Goal: Communication & Community: Ask a question

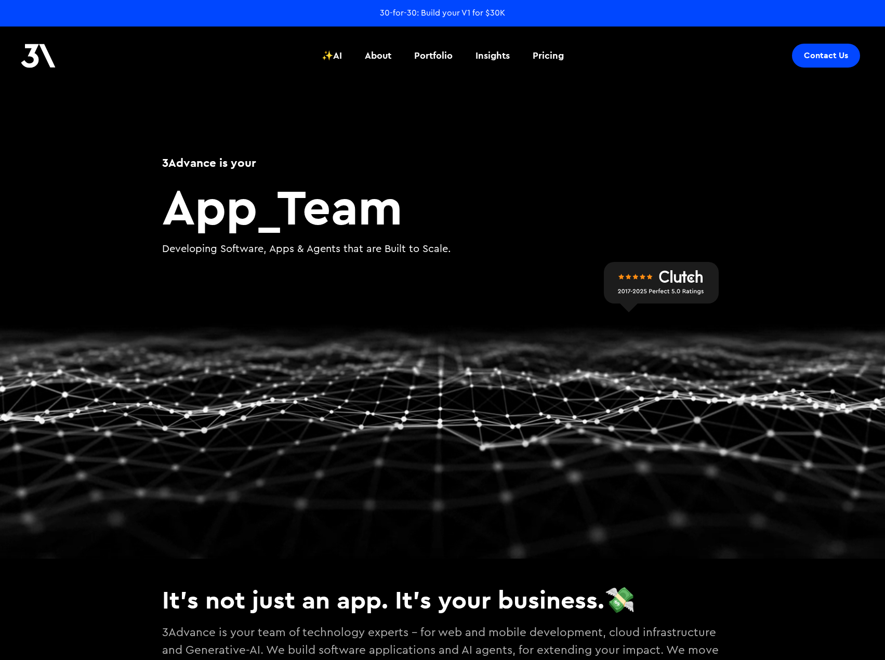
click at [807, 54] on div "Contact Us" at bounding box center [826, 55] width 44 height 10
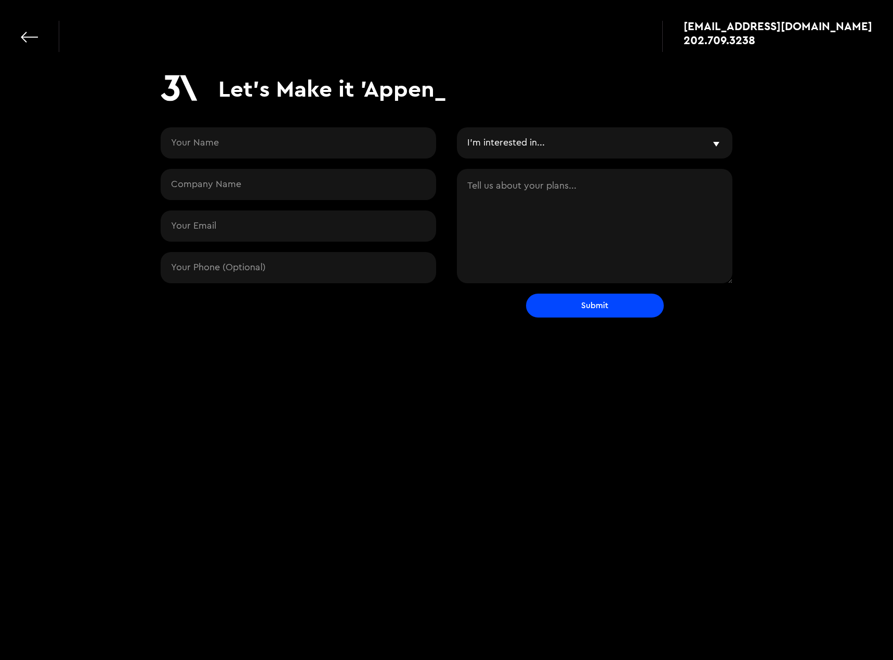
click at [271, 149] on input "Contact Request" at bounding box center [298, 142] width 275 height 31
type input "[PERSON_NAME]"
click at [283, 179] on input "Contact Request" at bounding box center [298, 184] width 275 height 31
type input "Pax8"
click at [290, 235] on input "Contact Request" at bounding box center [298, 225] width 275 height 31
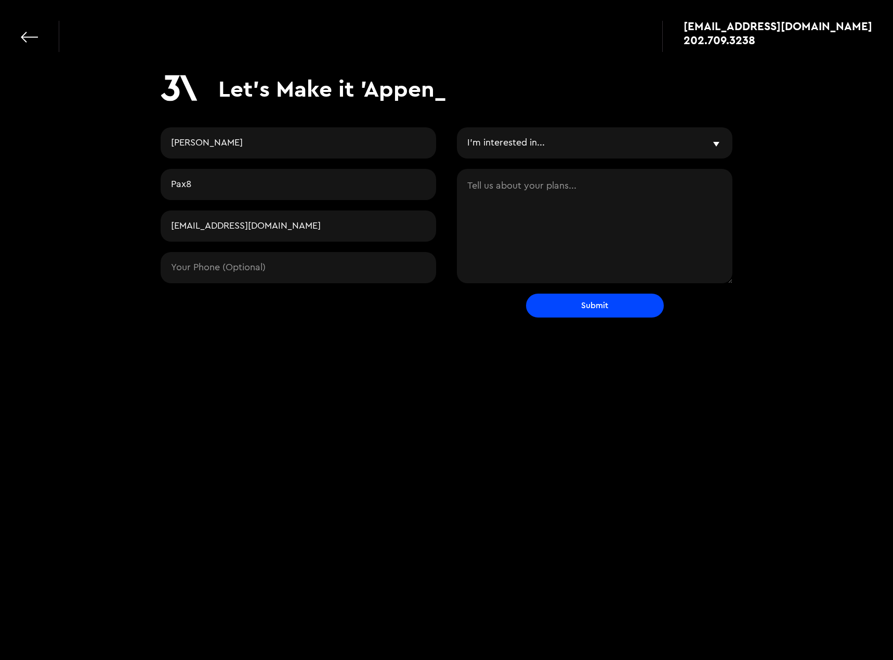
type input "[EMAIL_ADDRESS][DOMAIN_NAME]"
click at [284, 275] on input "Contact Request" at bounding box center [298, 267] width 275 height 31
type input "7205065615"
click at [470, 187] on textarea "Contact Request" at bounding box center [594, 226] width 275 height 114
click at [498, 152] on select "I'm interested in... Vibe & Validate MVP Development Agile Partner LLMs and AI …" at bounding box center [594, 142] width 275 height 31
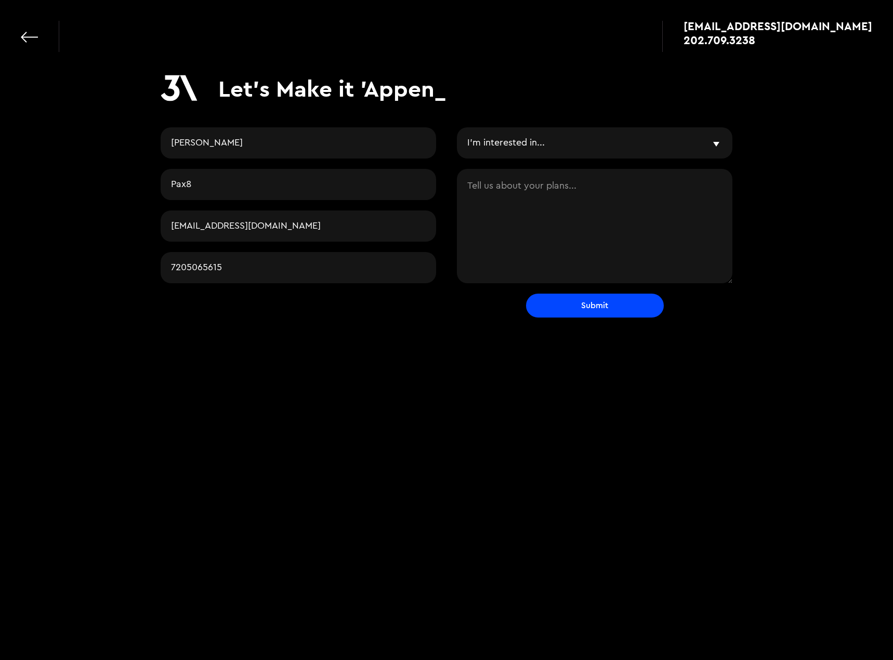
select select "Something else entirely"
click at [457, 127] on select "I'm interested in... Vibe & Validate MVP Development Agile Partner LLMs and AI …" at bounding box center [594, 142] width 275 height 31
click at [498, 210] on textarea "Contact Request" at bounding box center [594, 226] width 275 height 114
click at [490, 188] on textarea "Contact Request" at bounding box center [594, 226] width 275 height 114
paste textarea "Hello, I was hoping to speak with someone regarding your cloud technology offer…"
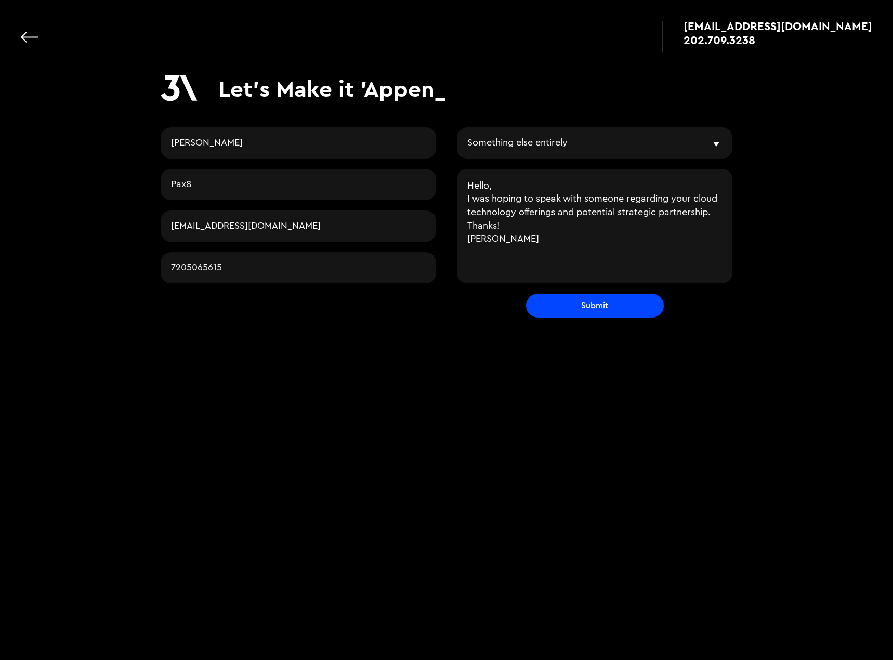
click at [489, 187] on textarea "Hello, I was hoping to speak with someone regarding your cloud technology offer…" at bounding box center [594, 226] width 275 height 114
click at [490, 185] on textarea "Hello, I was hoping to speak with someone regarding your cloud technology offer…" at bounding box center [594, 226] width 275 height 114
click at [542, 219] on textarea "Hi, I was hoping to speak with someone regarding your cloud technology offering…" at bounding box center [594, 226] width 275 height 114
click at [538, 224] on textarea "Hi, I was hoping to speak with someone regarding your cloud technology offering…" at bounding box center [594, 226] width 275 height 114
click at [714, 209] on textarea "Hi, I was hoping to speak with someone regarding your cloud technology offering…" at bounding box center [594, 226] width 275 height 114
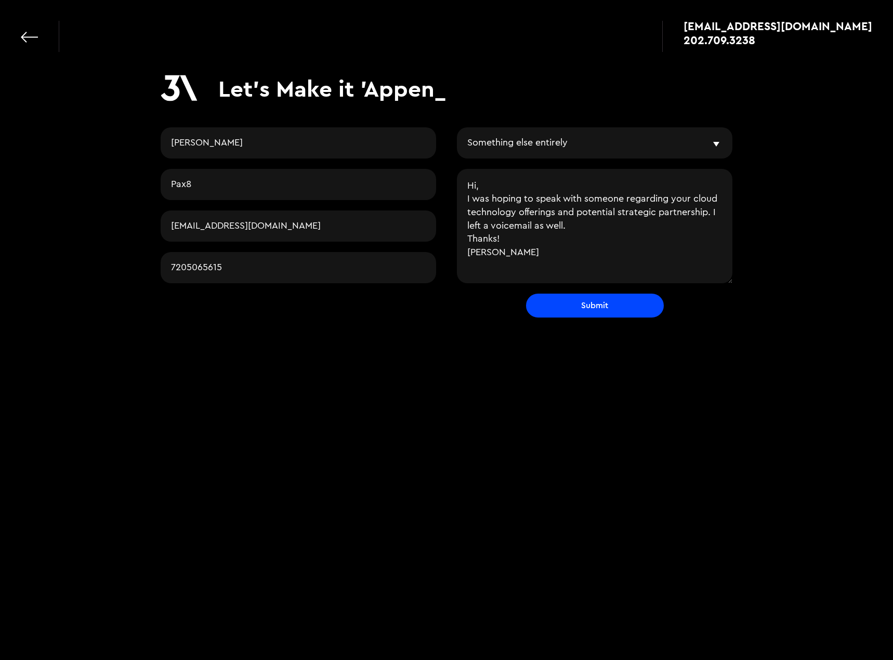
drag, startPoint x: 638, startPoint y: 223, endPoint x: 713, endPoint y: 210, distance: 76.5
click at [713, 210] on textarea "Hi, I was hoping to speak with someone regarding your cloud technology offering…" at bounding box center [594, 226] width 275 height 114
drag, startPoint x: 528, startPoint y: 247, endPoint x: 451, endPoint y: 240, distance: 77.8
click at [451, 240] on div "[PERSON_NAME] Pax8 [EMAIL_ADDRESS][DOMAIN_NAME] 7205065615 I'm interested in...…" at bounding box center [447, 210] width 572 height 166
type textarea "Hi, I was hoping to speak with someone regarding your cloud technology offering…"
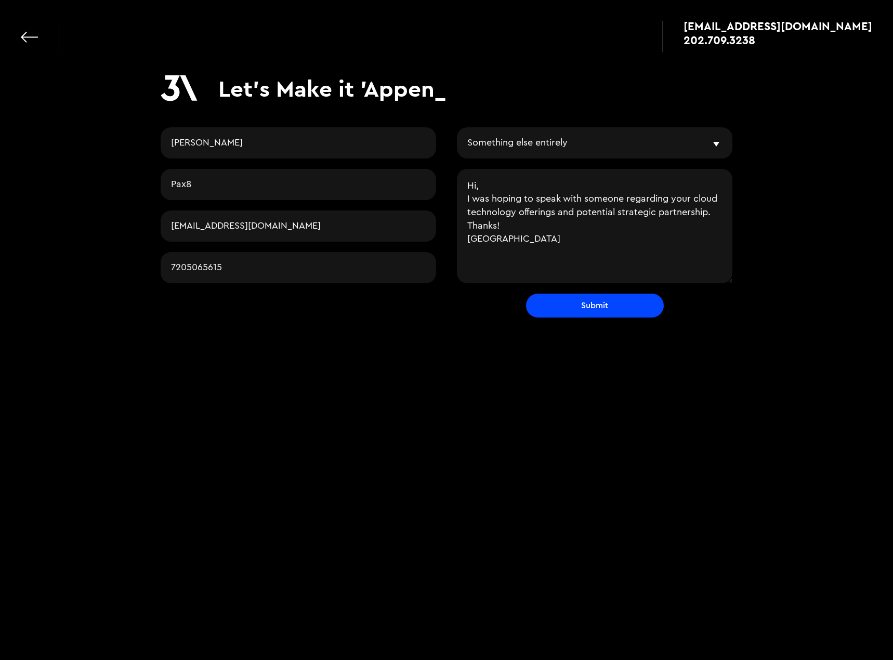
click at [554, 304] on input "Submit" at bounding box center [595, 306] width 138 height 24
type input "Please wait..."
